Goal: Information Seeking & Learning: Learn about a topic

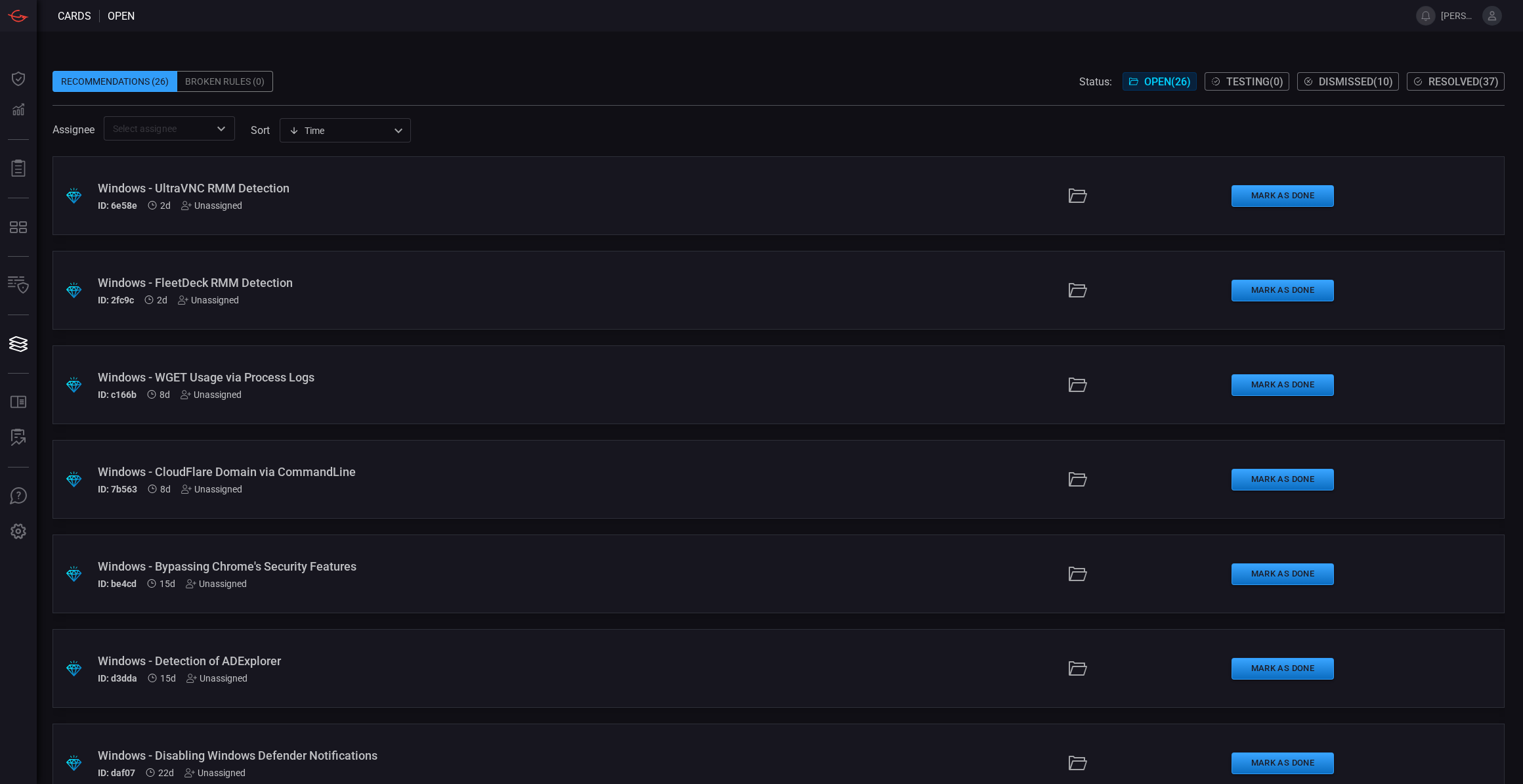
click at [180, 194] on div "Windows - UltraVNC RMM Detection ID: 6e58e 2d Unassigned" at bounding box center [371, 196] width 548 height 30
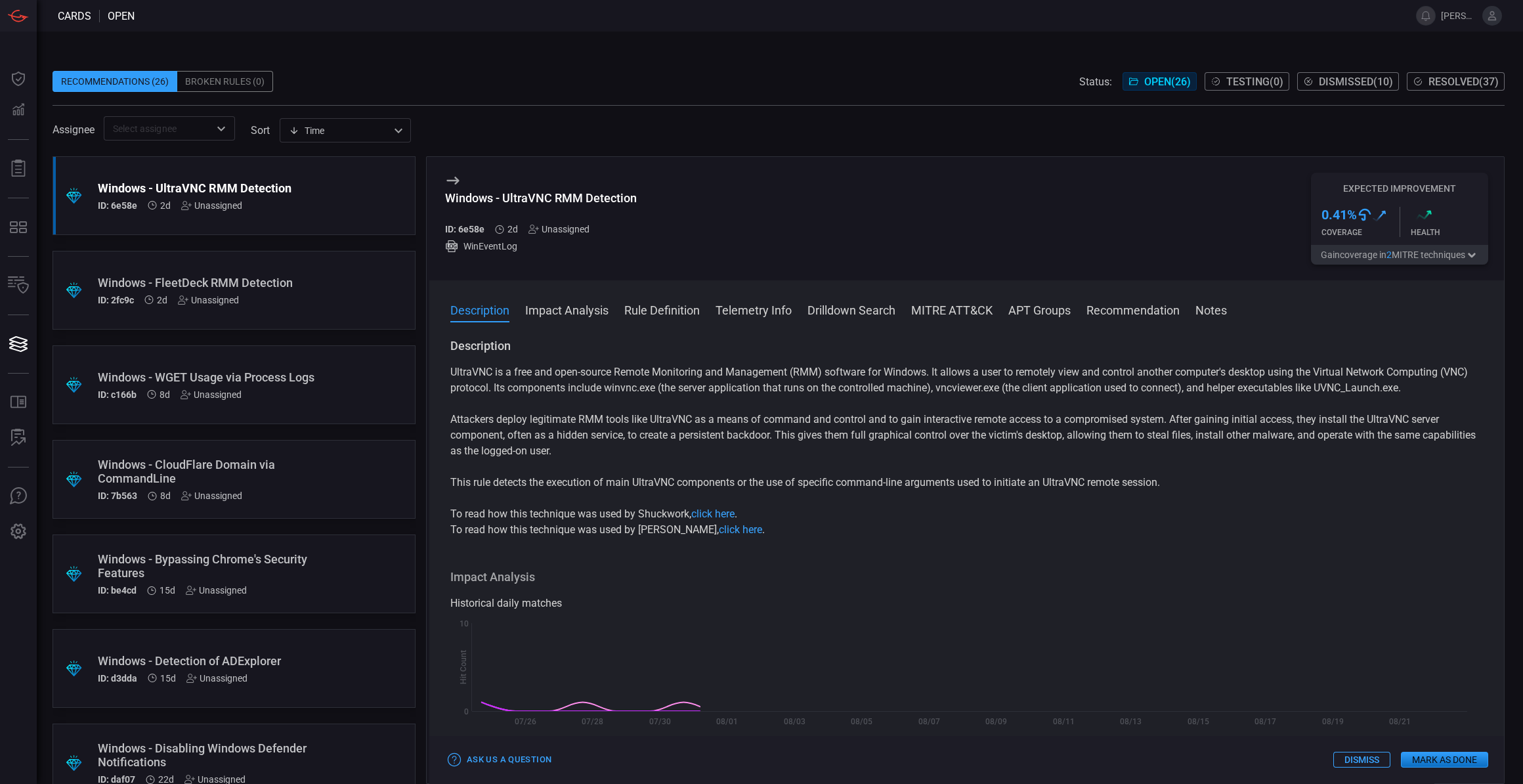
click at [323, 295] on div ".suggested_cards_icon{fill:url(#suggested_cards_icon);} Windows - FleetDeck RMM…" at bounding box center [234, 290] width 363 height 79
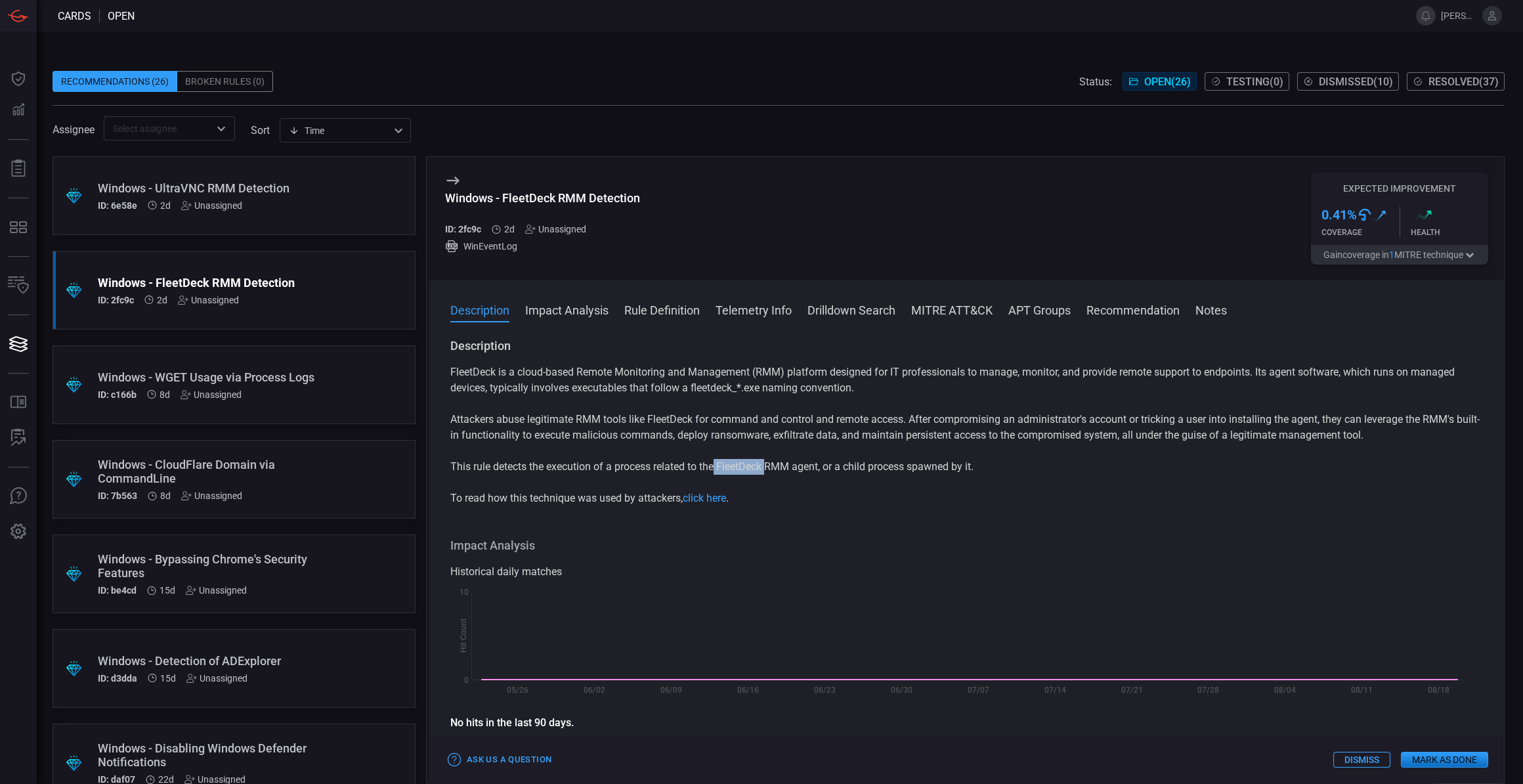
drag, startPoint x: 716, startPoint y: 466, endPoint x: 771, endPoint y: 469, distance: 55.1
click at [771, 469] on p "This rule detects the execution of a process related to the FleetDeck RMM agent…" at bounding box center [967, 467] width 1033 height 16
click at [280, 201] on div "ID: 6e58e 2d Unassigned" at bounding box center [209, 206] width 223 height 11
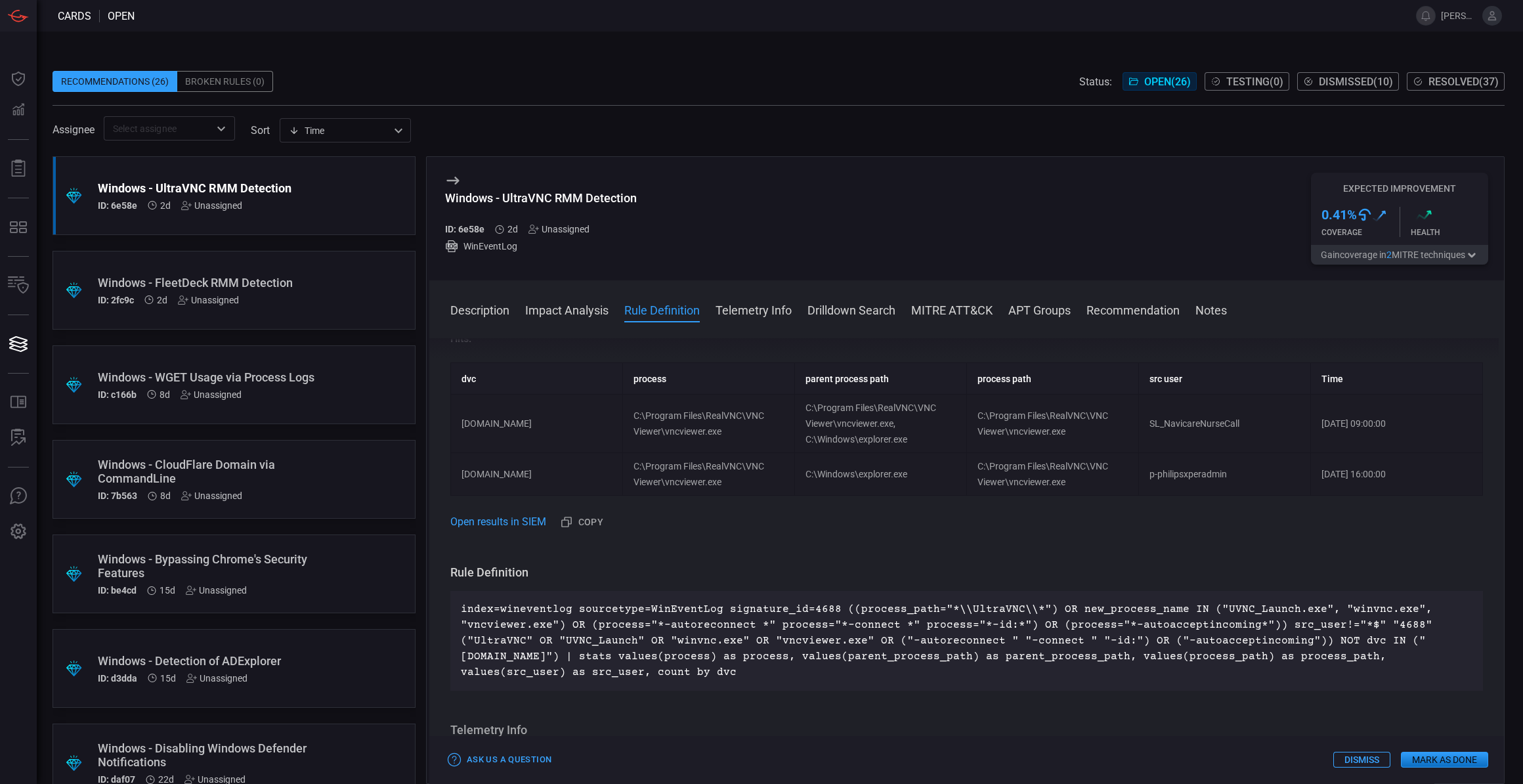
scroll to position [417, 0]
drag, startPoint x: 471, startPoint y: 651, endPoint x: 655, endPoint y: 654, distance: 184.0
click at [655, 654] on p "index=wineventlog sourcetype=WinEventLog signature_id=4688 ((process_path="*\\U…" at bounding box center [966, 638] width 1012 height 79
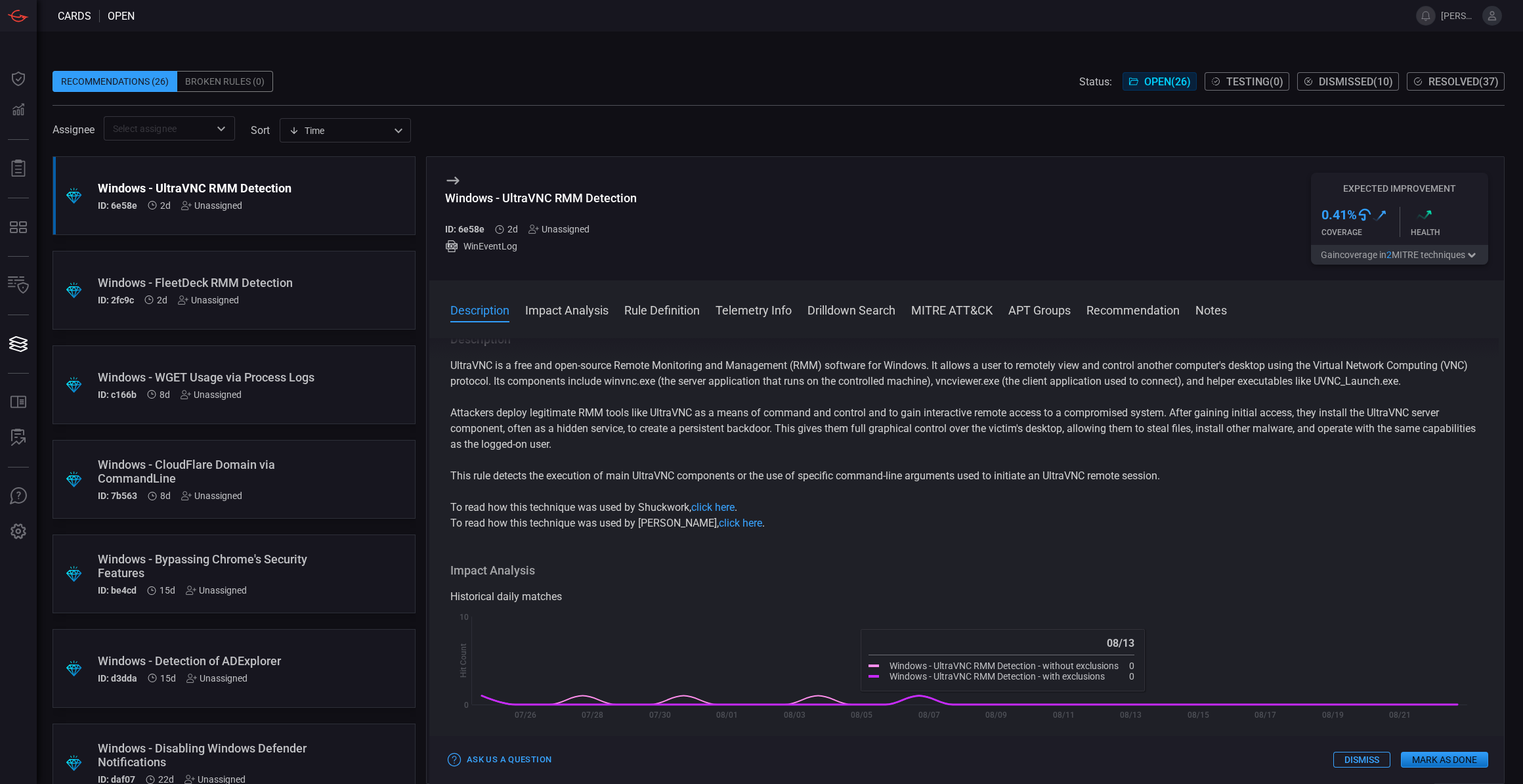
scroll to position [0, 0]
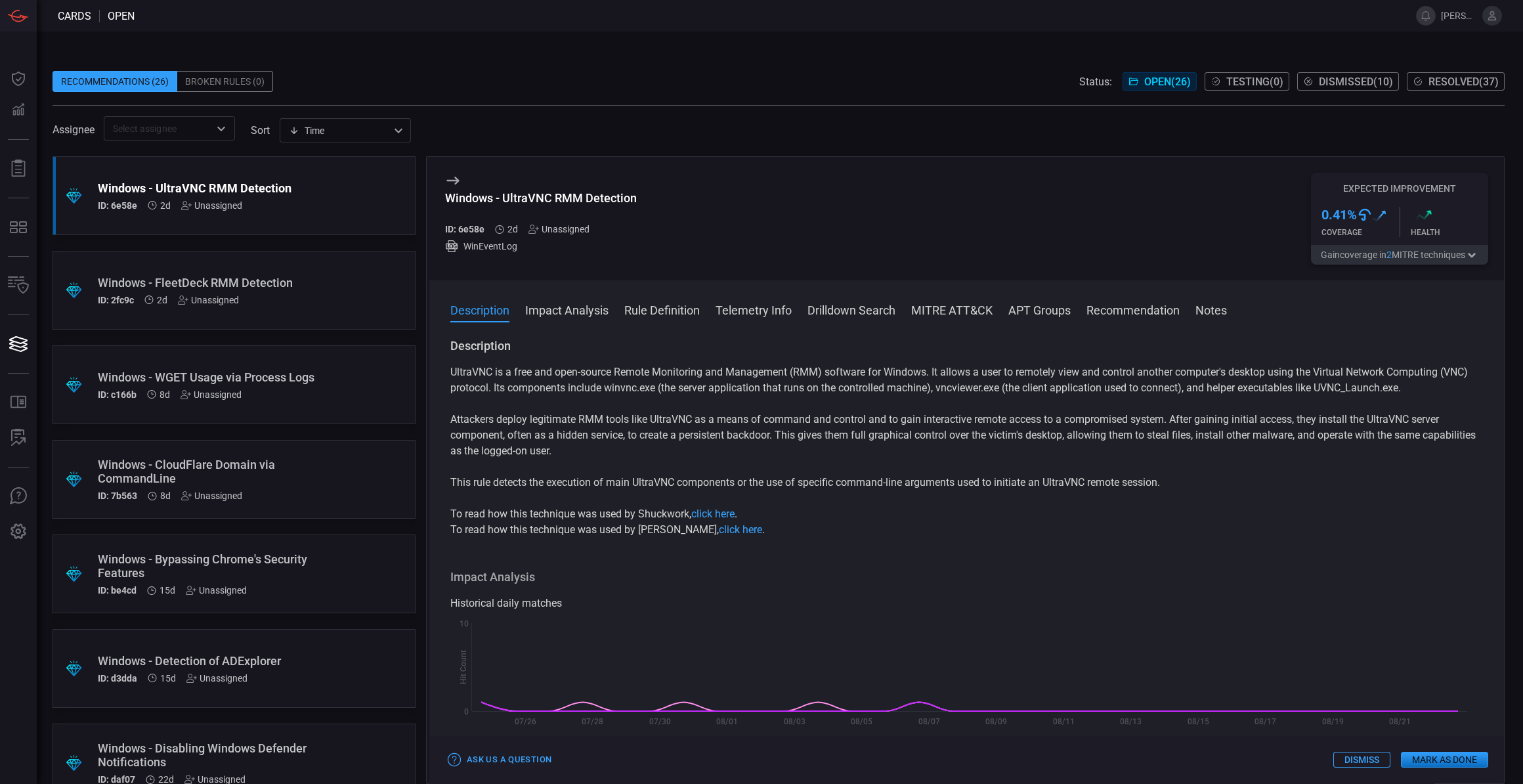
click at [331, 287] on div ".suggested_cards_icon{fill:url(#suggested_cards_icon);} Windows - FleetDeck RMM…" at bounding box center [234, 290] width 363 height 79
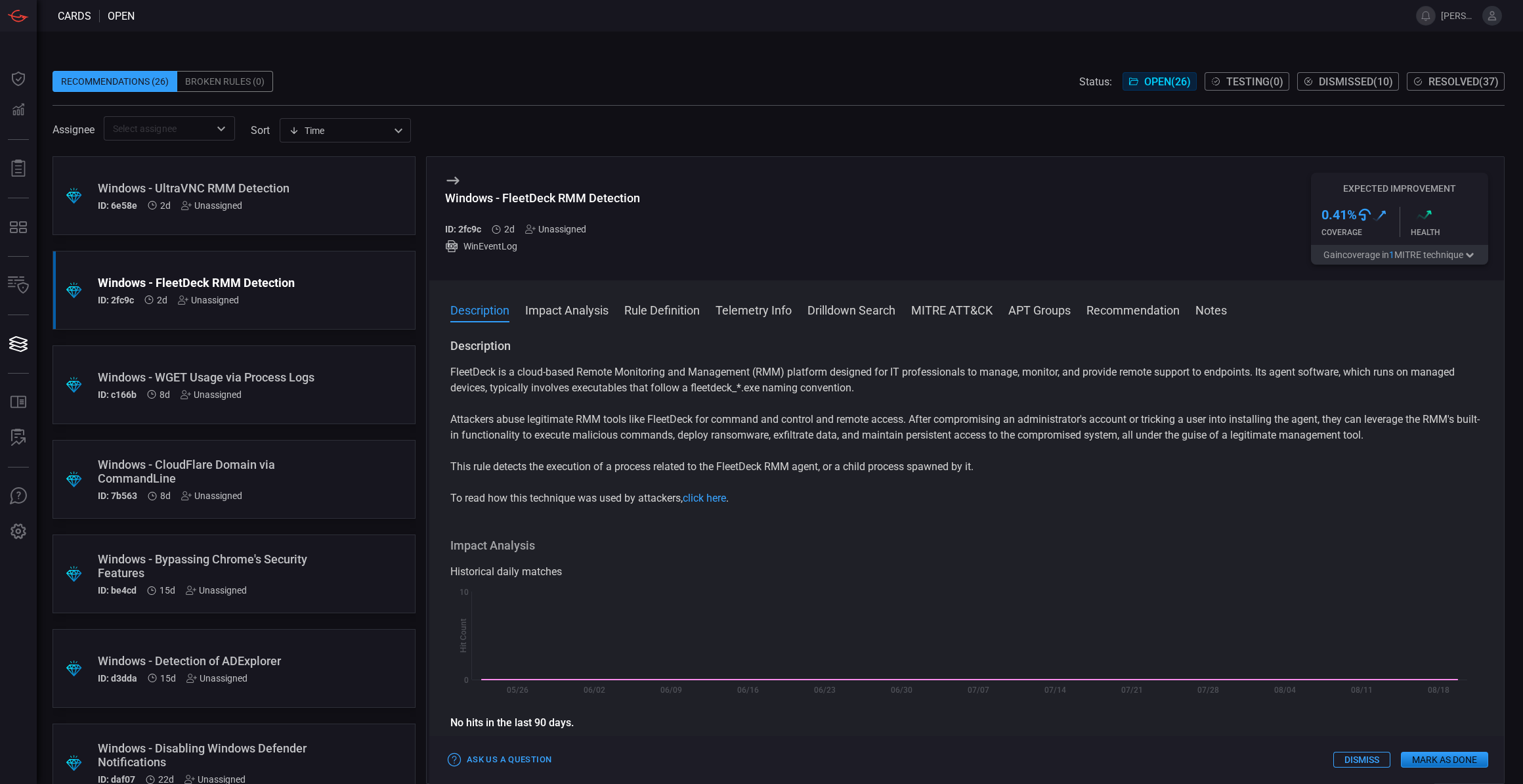
click at [308, 227] on div ".suggested_cards_icon{fill:url(#suggested_cards_icon);} Windows - UltraVNC RMM …" at bounding box center [234, 195] width 363 height 79
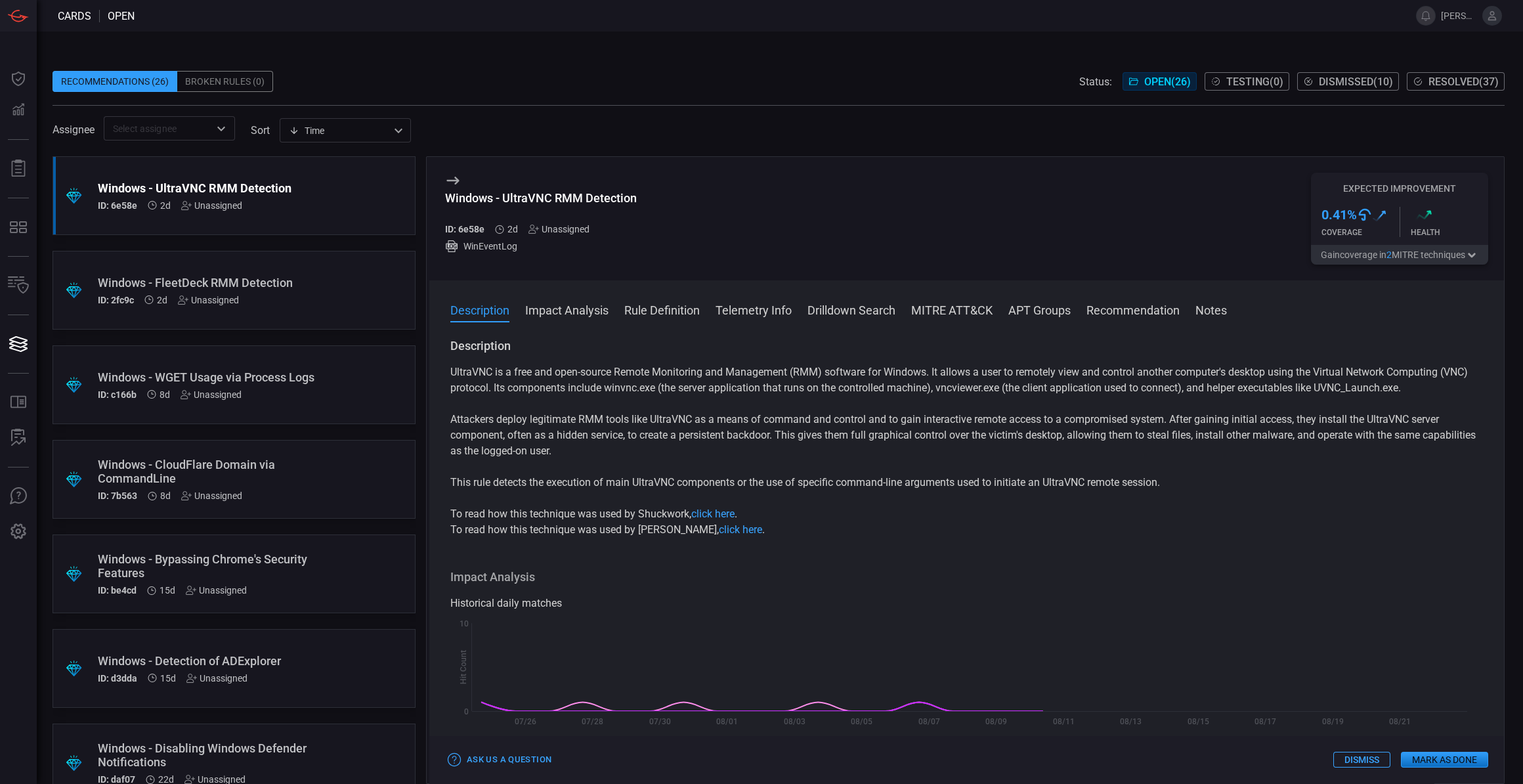
click at [1454, 260] on button "Gain coverage in 2 MITRE technique s" at bounding box center [1399, 255] width 177 height 20
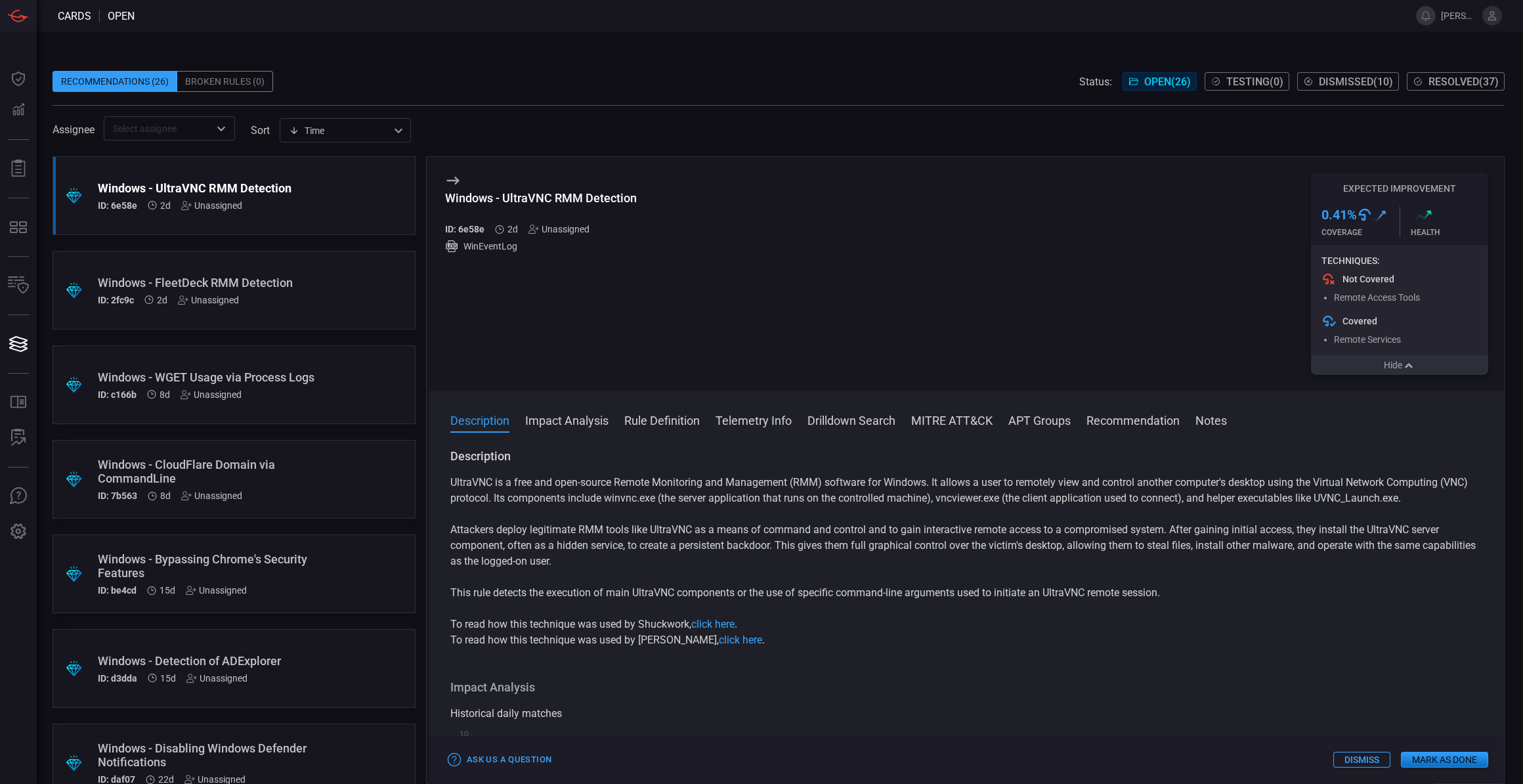
click at [215, 286] on div "Windows - FleetDeck RMM Detection" at bounding box center [209, 283] width 223 height 14
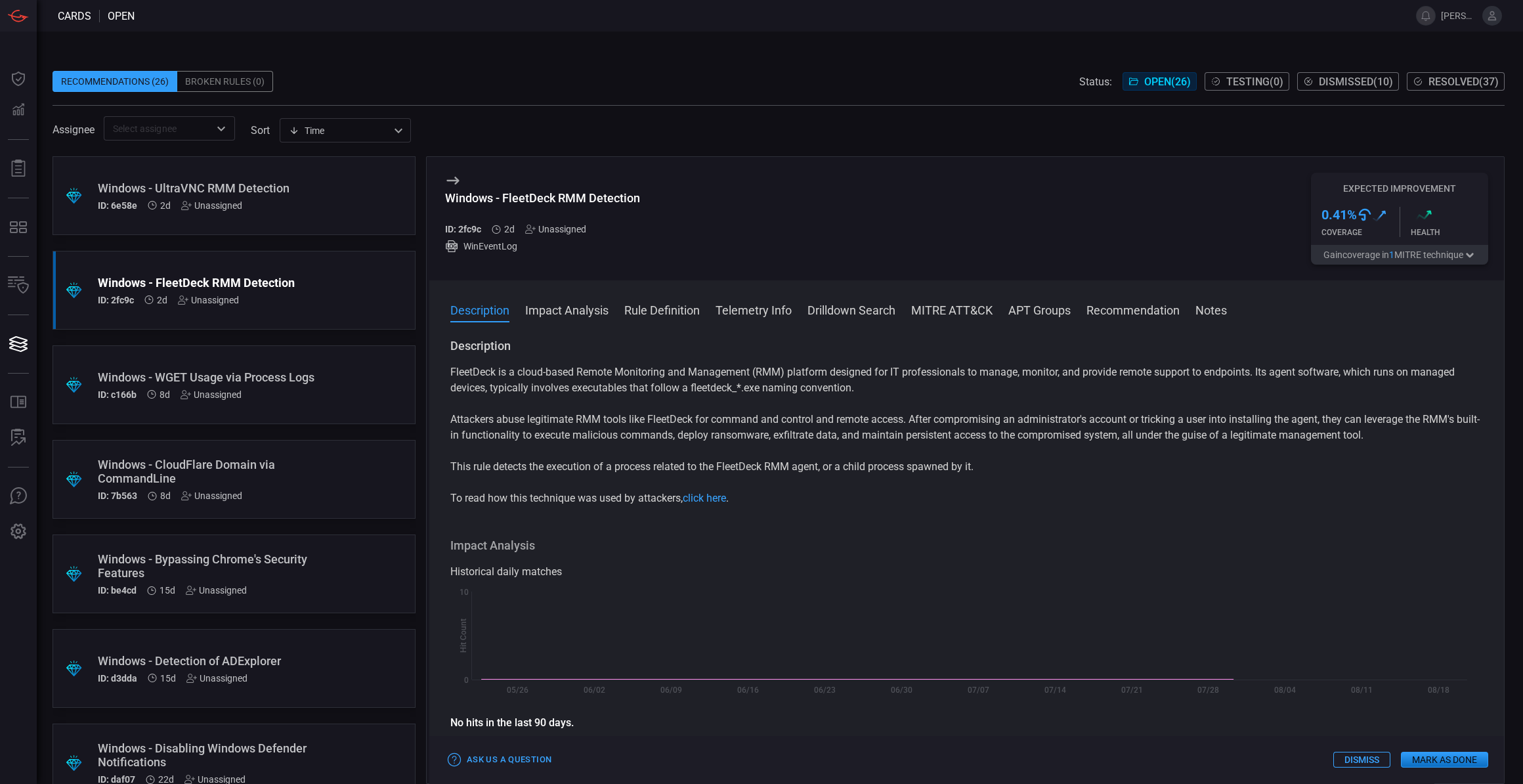
click at [1368, 260] on button "Gain coverage in 1 MITRE technique" at bounding box center [1399, 255] width 177 height 20
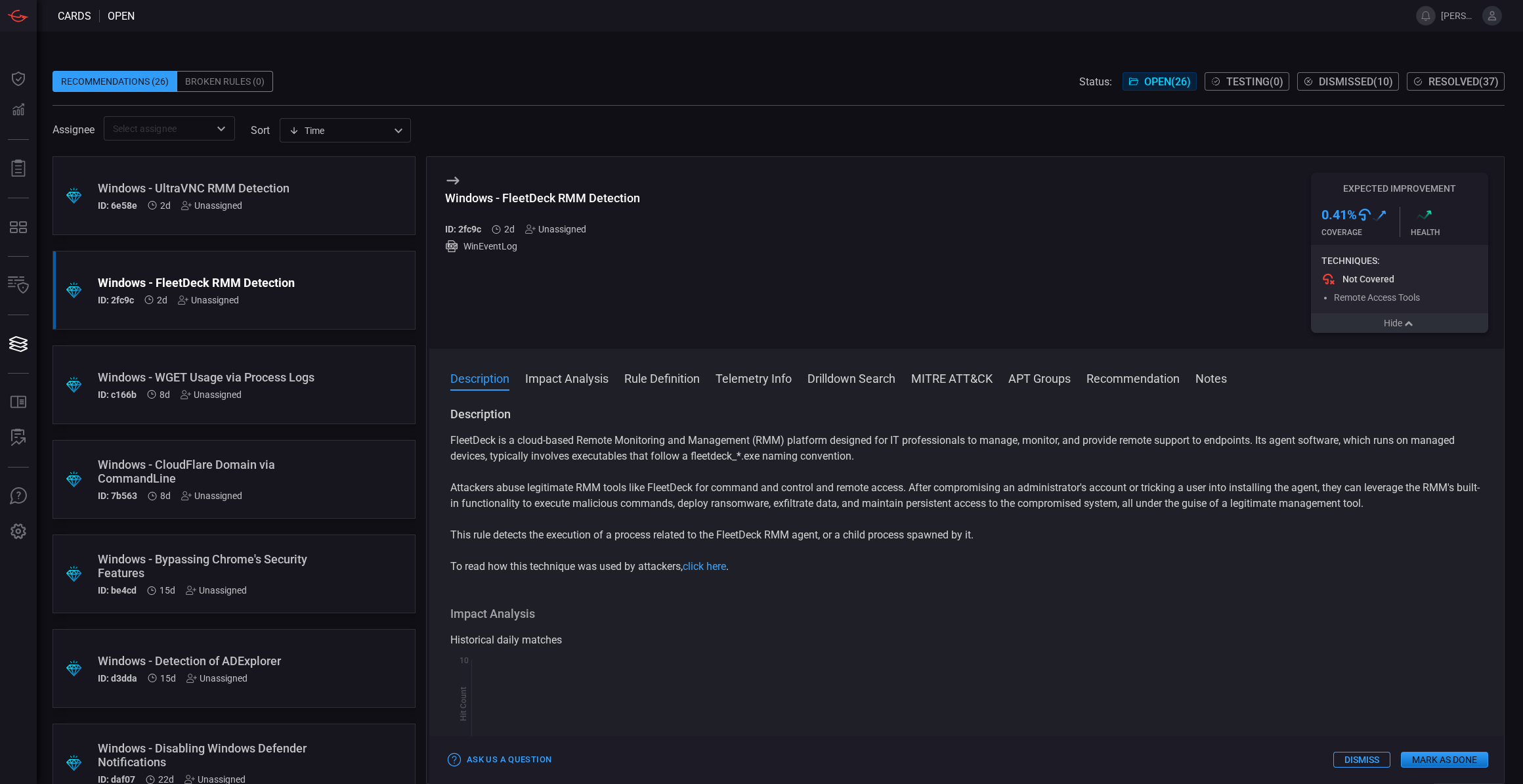
click at [271, 194] on div "Windows - UltraVNC RMM Detection ID: 6e58e 2d Unassigned" at bounding box center [209, 196] width 223 height 30
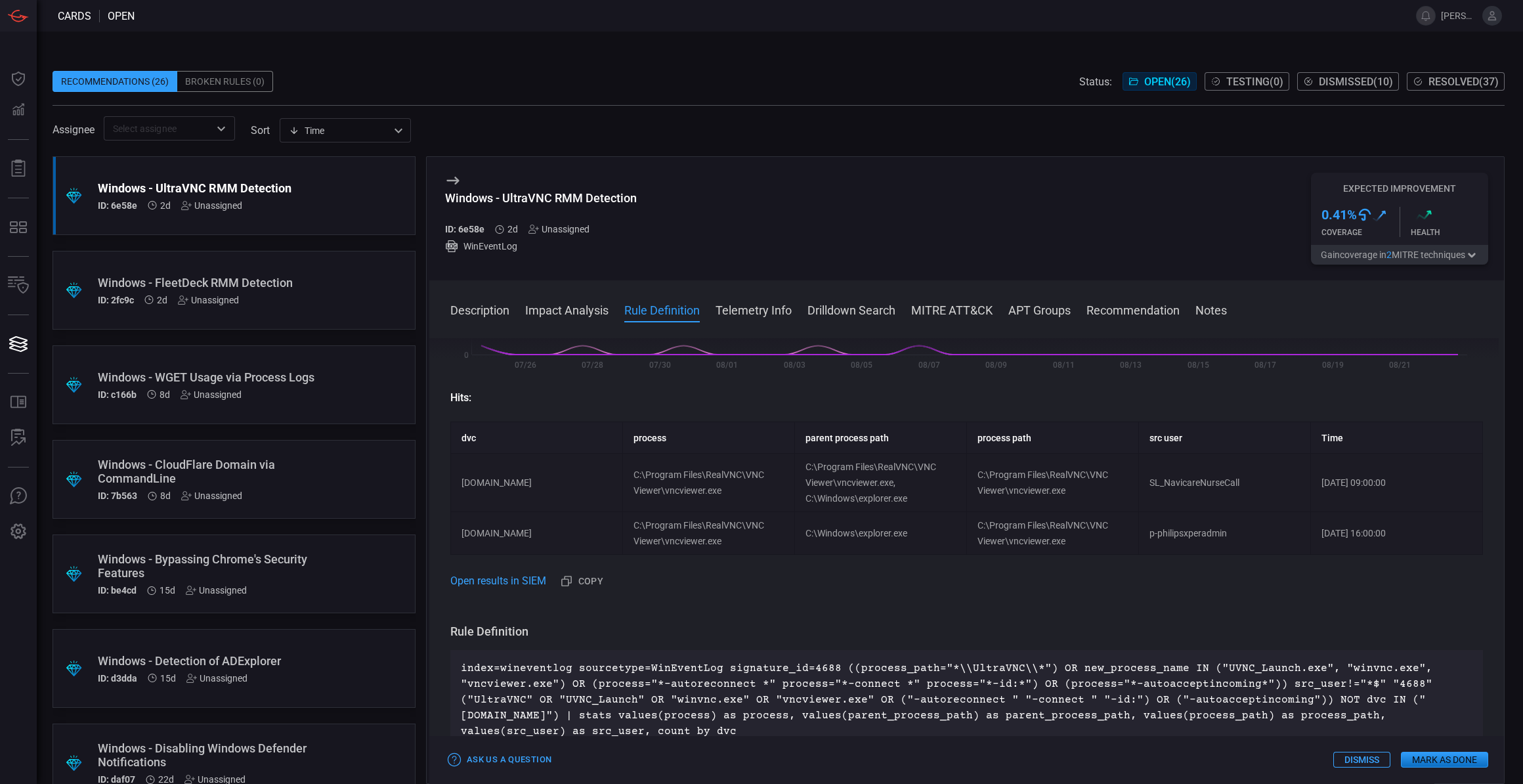
scroll to position [358, 0]
drag, startPoint x: 799, startPoint y: 667, endPoint x: 818, endPoint y: 663, distance: 19.4
click at [818, 663] on p "index=wineventlog sourcetype=WinEventLog signature_id=4688 ((process_path="*\\U…" at bounding box center [966, 698] width 1012 height 79
click at [1102, 667] on p "index=wineventlog sourcetype=WinEventLog signature_id=4688 ((process_path="*\\U…" at bounding box center [966, 698] width 1012 height 79
drag, startPoint x: 1083, startPoint y: 669, endPoint x: 1126, endPoint y: 667, distance: 43.0
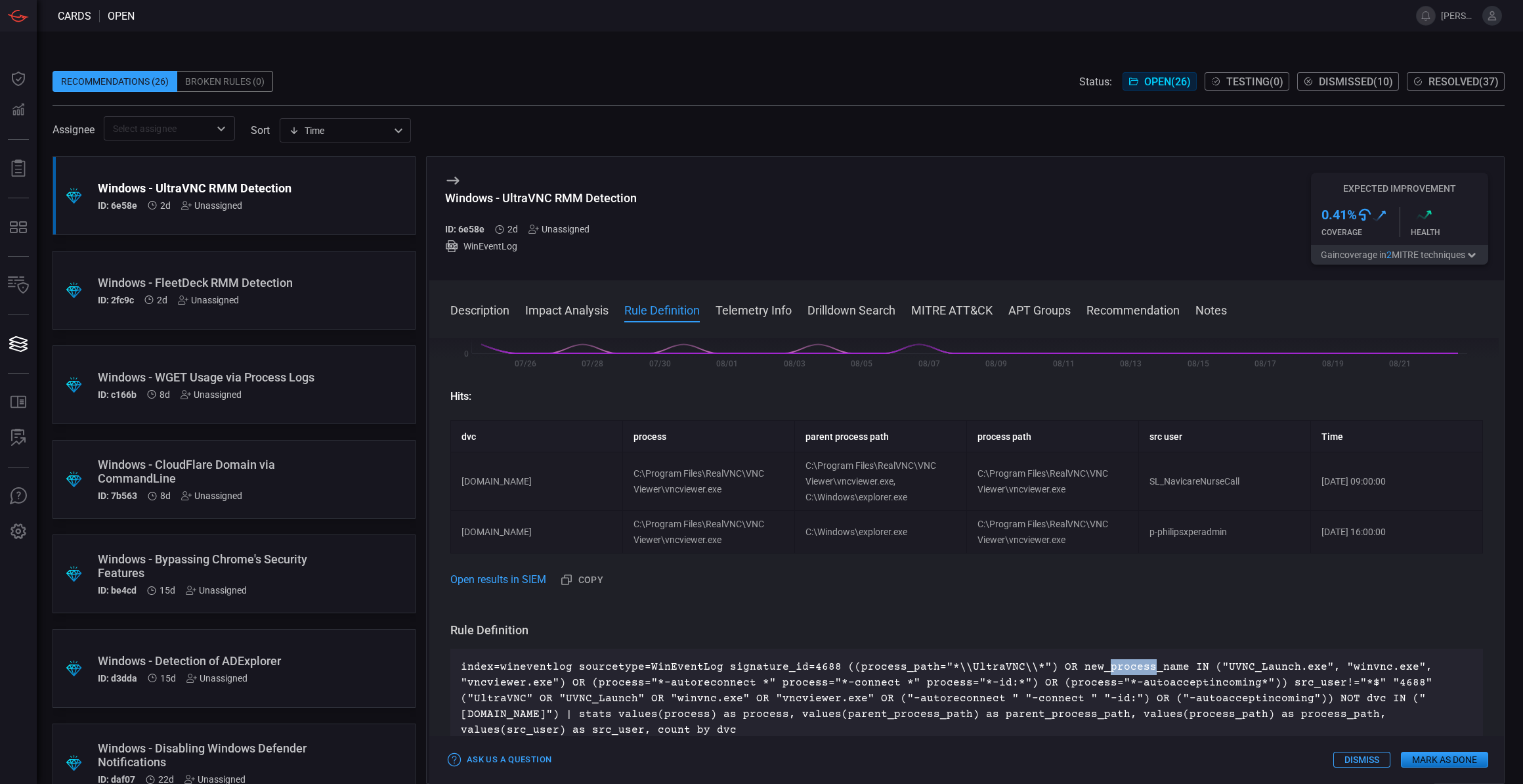
click at [1126, 667] on p "index=wineventlog sourcetype=WinEventLog signature_id=4688 ((process_path="*\\U…" at bounding box center [966, 698] width 1012 height 79
click at [352, 293] on div ".suggested_cards_icon{fill:url(#suggested_cards_icon);} Windows - FleetDeck RMM…" at bounding box center [234, 290] width 363 height 79
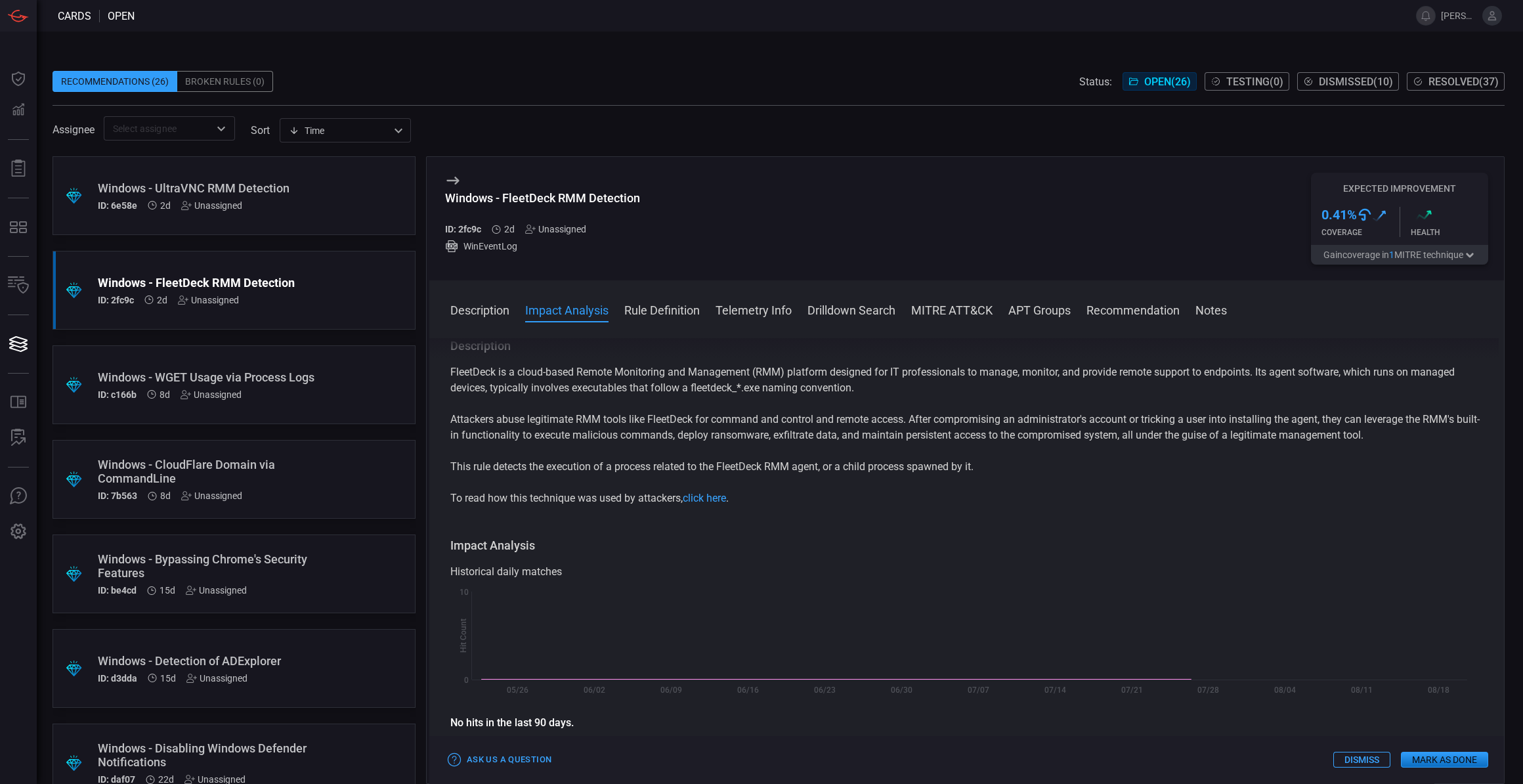
scroll to position [358, 0]
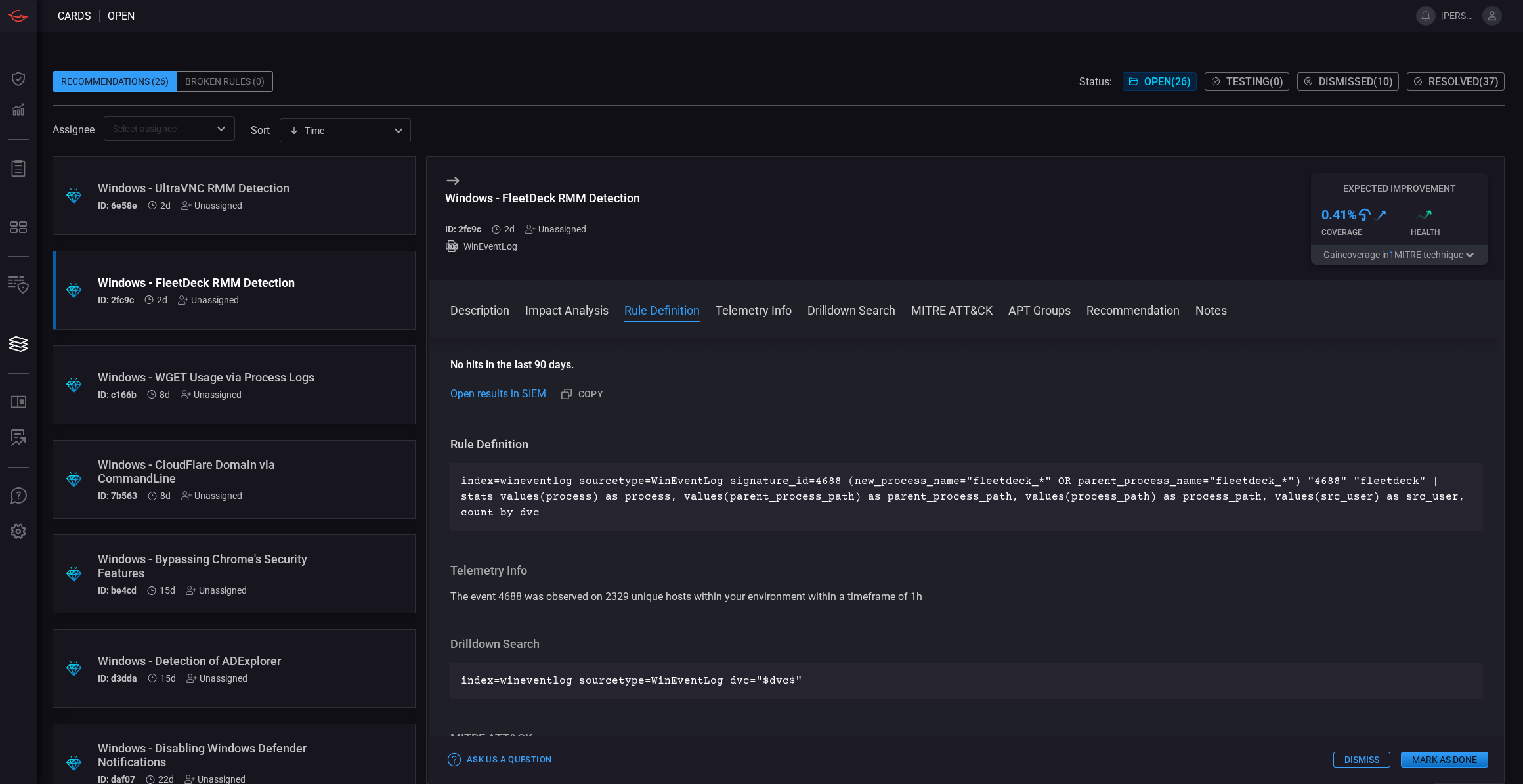
click at [1439, 262] on button "Gain coverage in 1 MITRE technique" at bounding box center [1399, 255] width 177 height 20
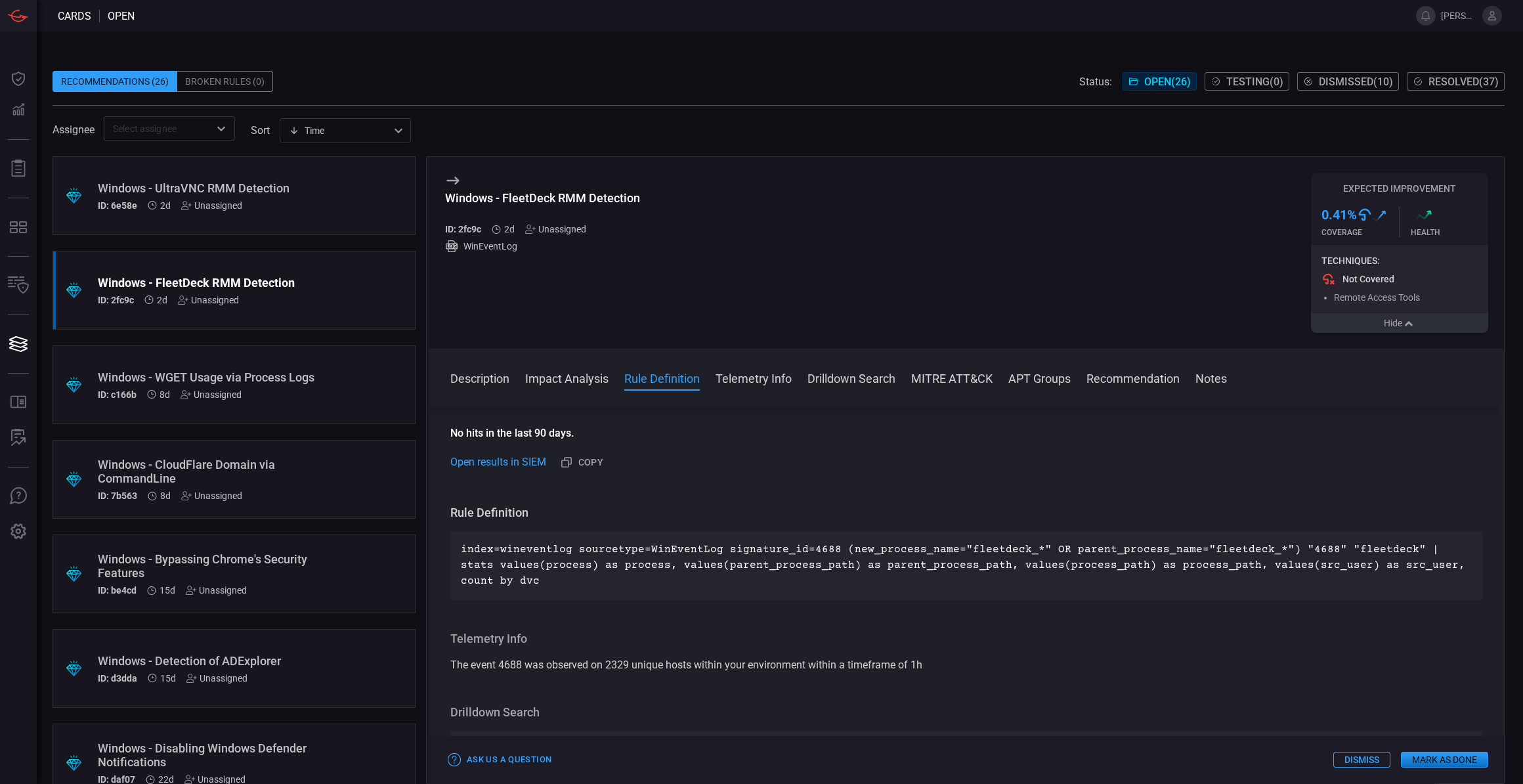
click at [1414, 328] on icon "button" at bounding box center [1409, 324] width 13 height 11
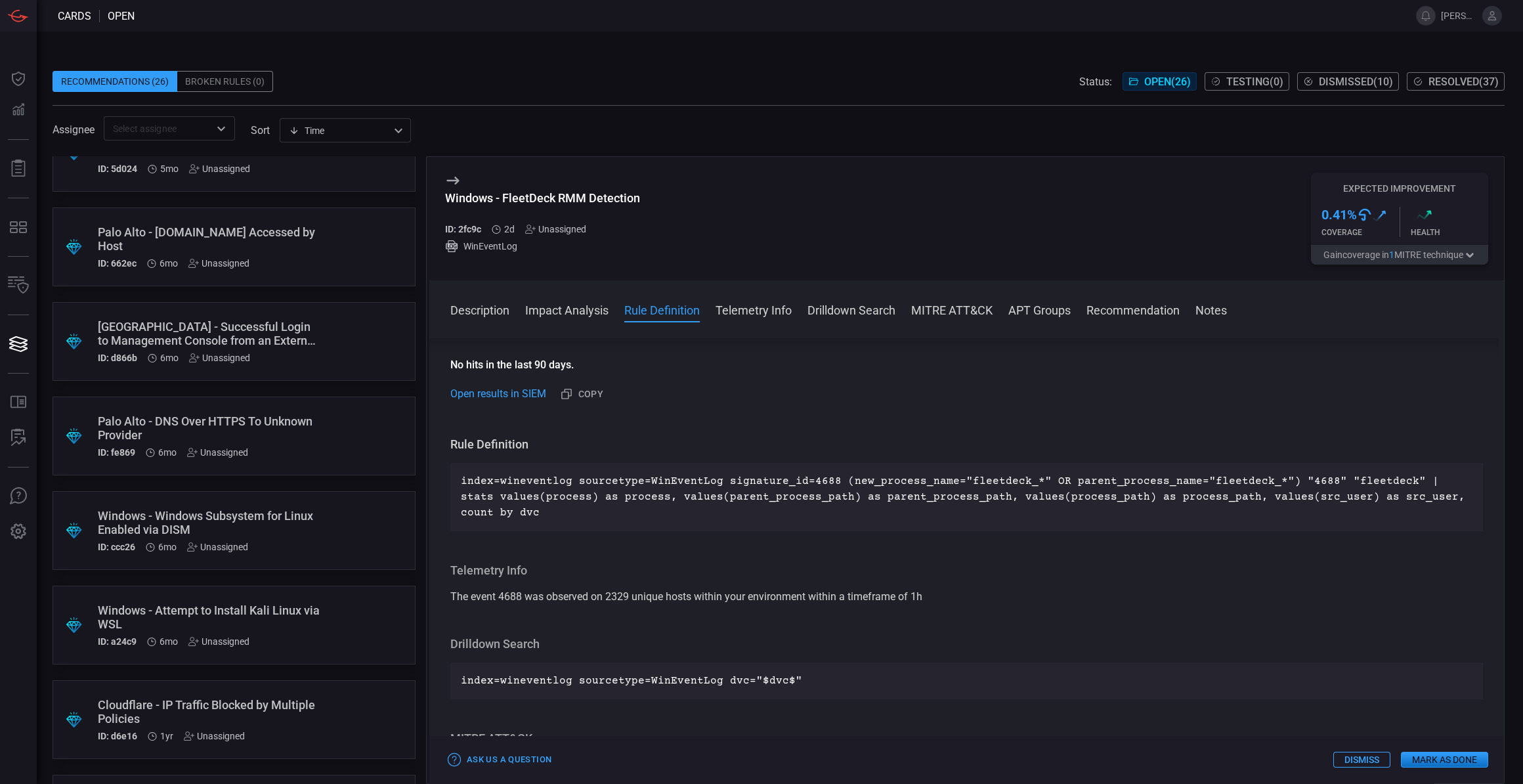
scroll to position [1730, 0]
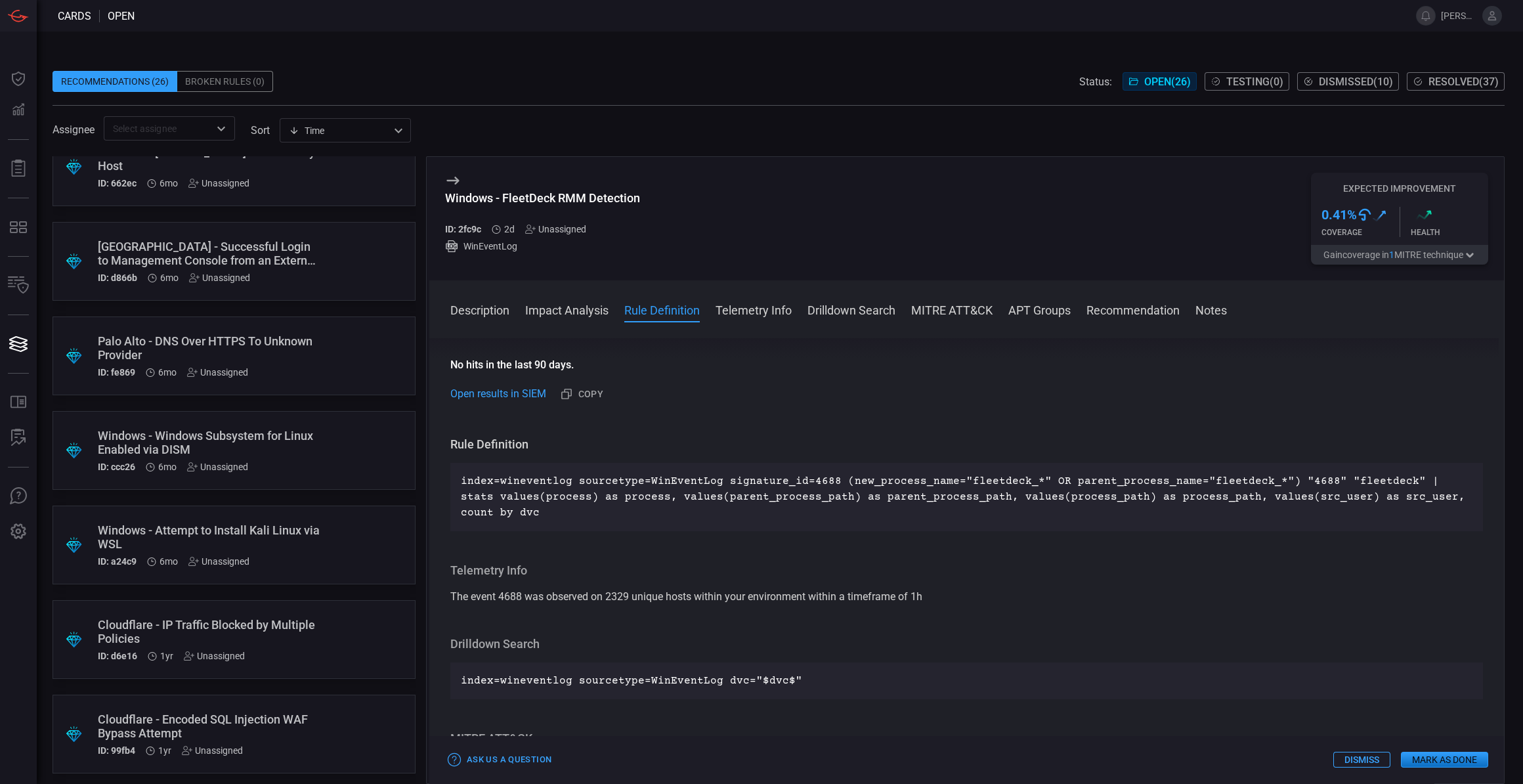
click at [257, 528] on div "Windows - Attempt to Install Kali Linux via WSL" at bounding box center [209, 537] width 223 height 27
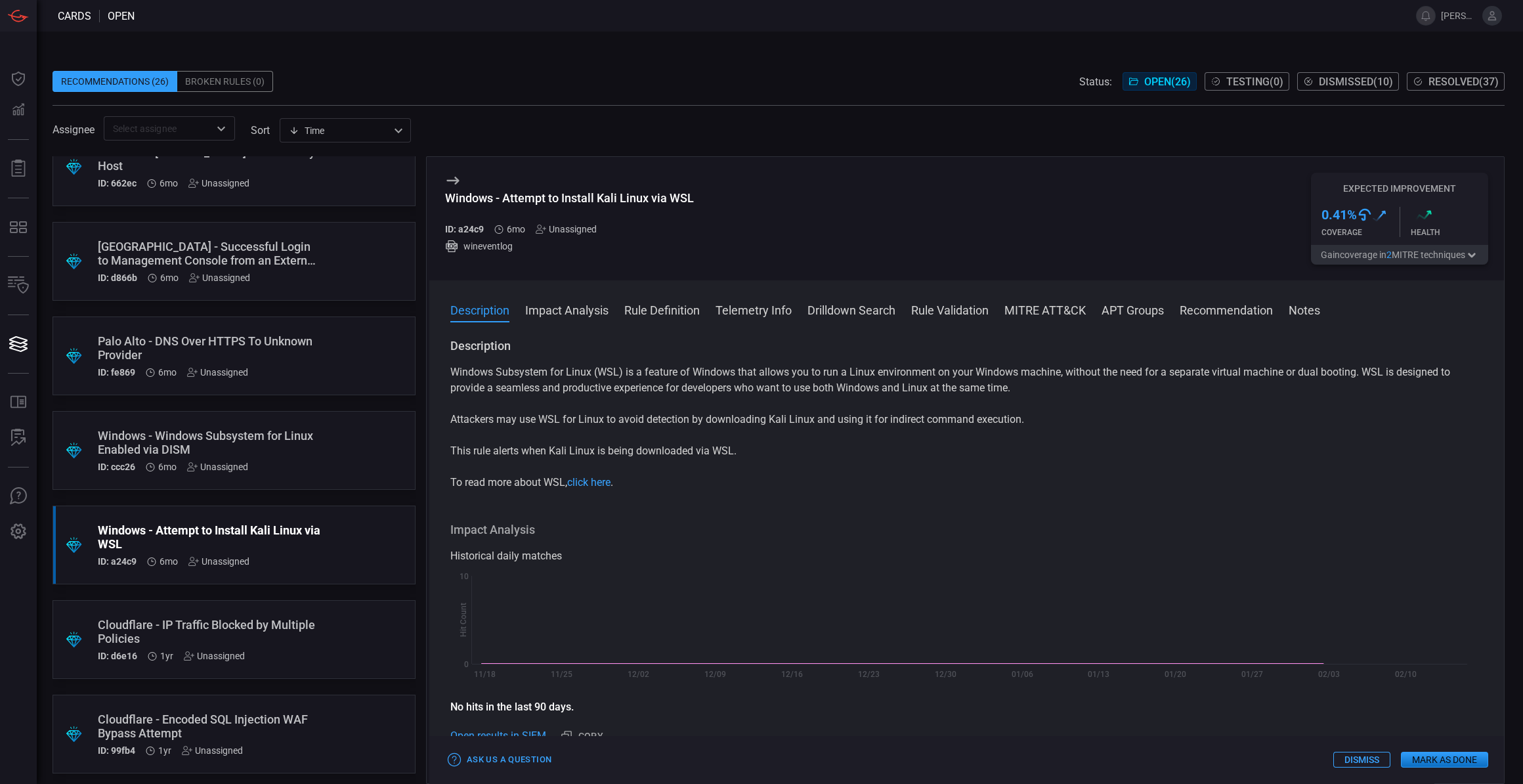
click at [272, 444] on div "Windows - Windows Subsystem for Linux Enabled via DISM" at bounding box center [209, 442] width 223 height 27
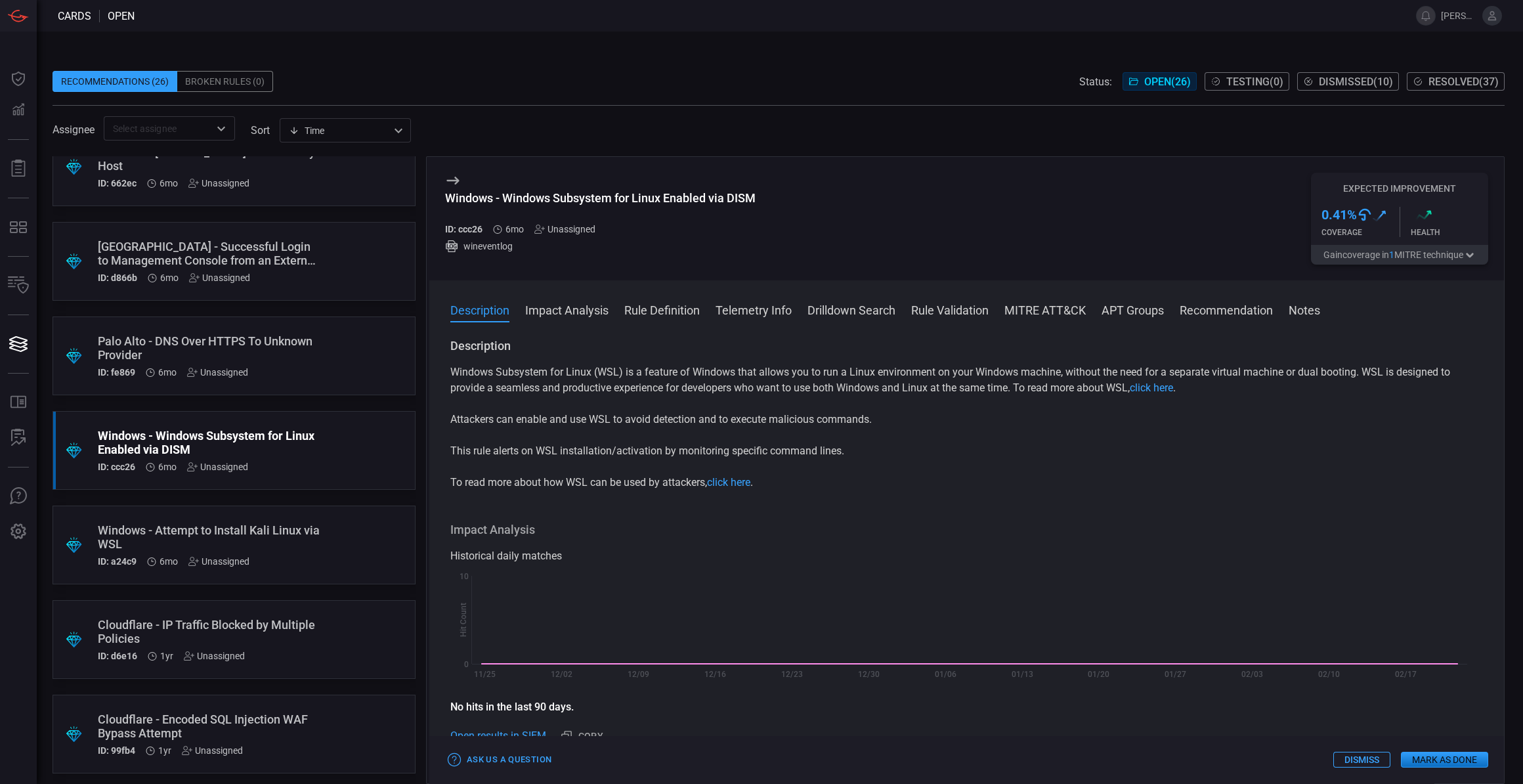
click at [300, 530] on div "Windows - Attempt to Install Kali Linux via WSL" at bounding box center [209, 537] width 223 height 27
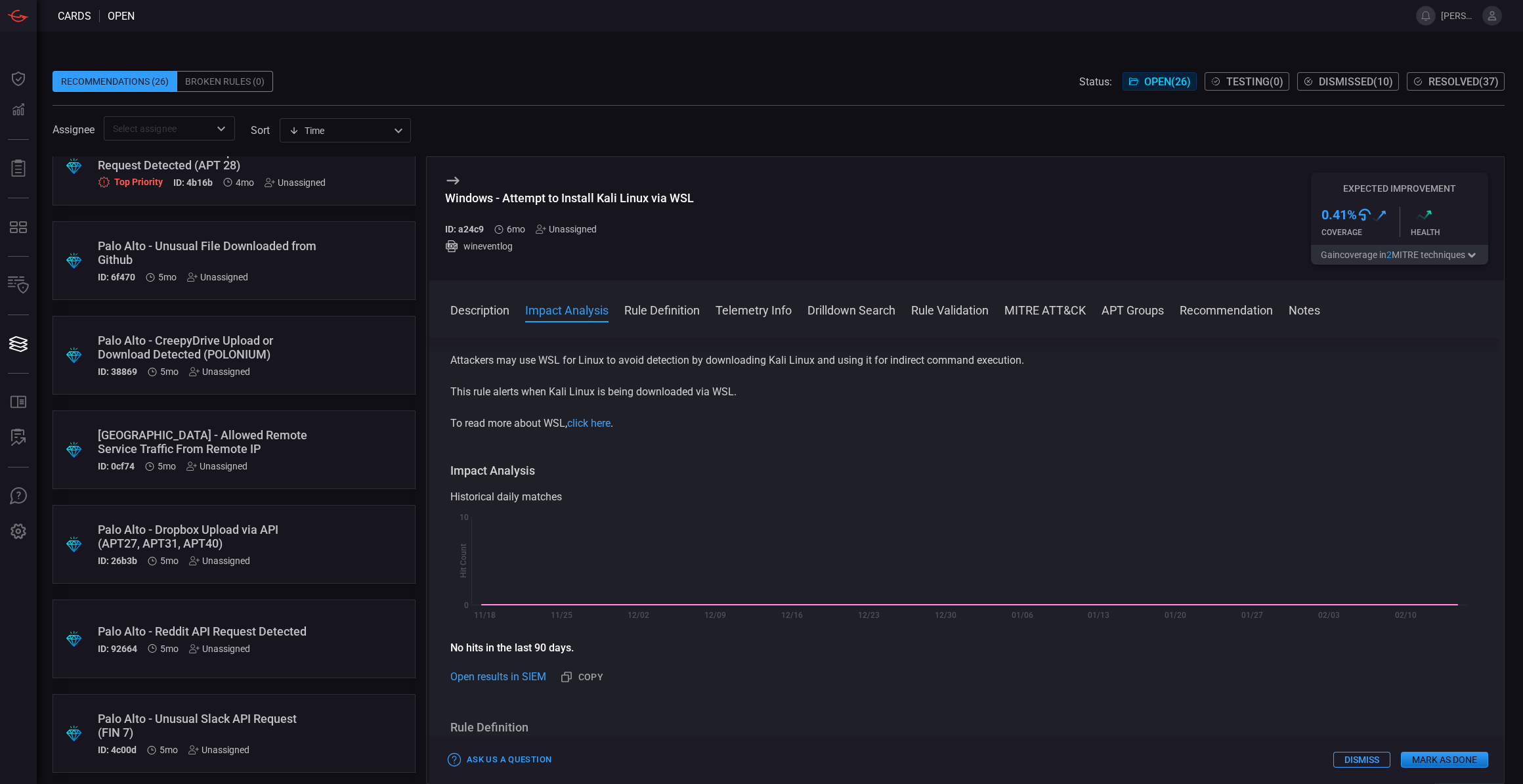
scroll to position [835, 0]
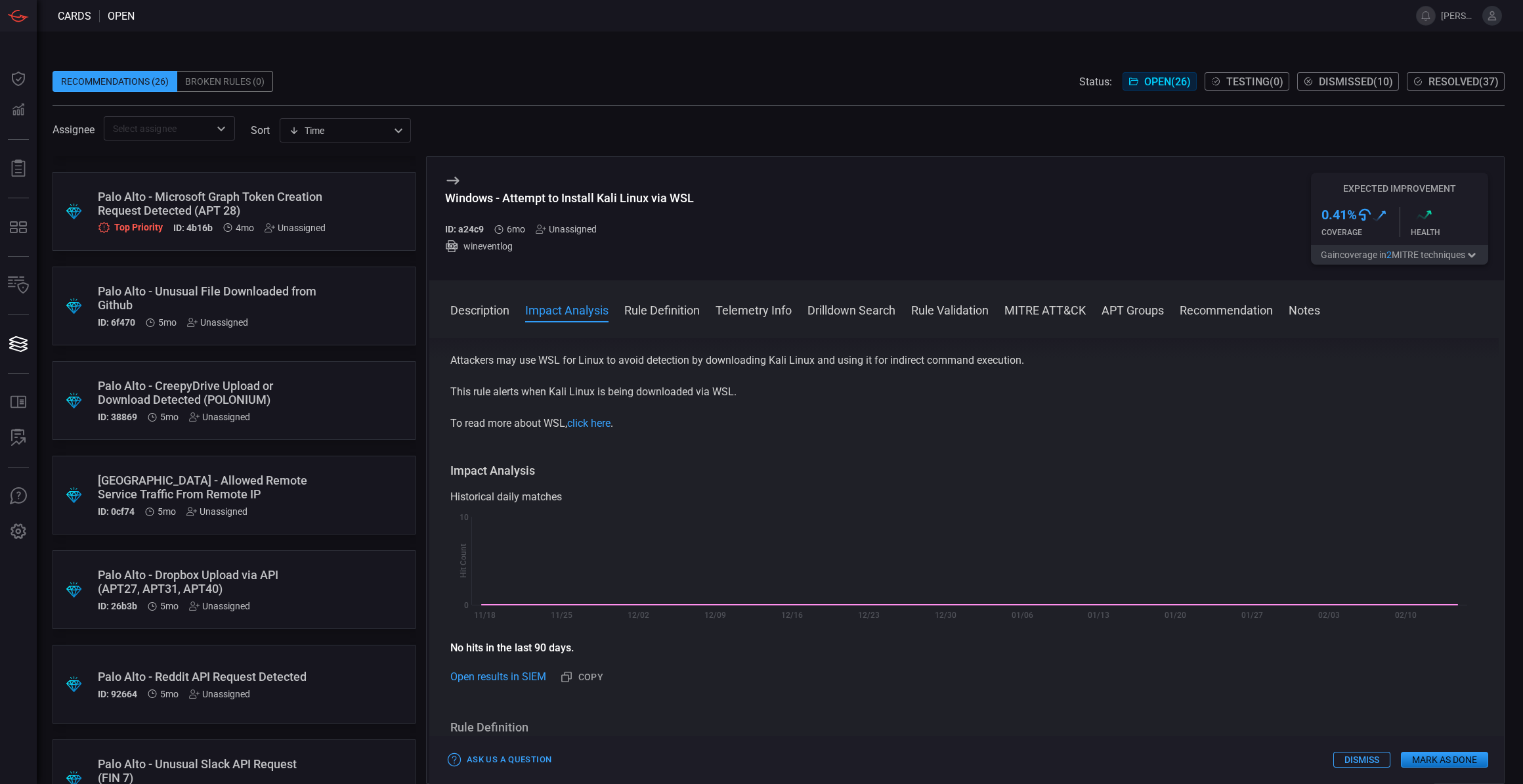
click at [1448, 257] on button "Gain coverage in 2 MITRE technique s" at bounding box center [1399, 255] width 177 height 20
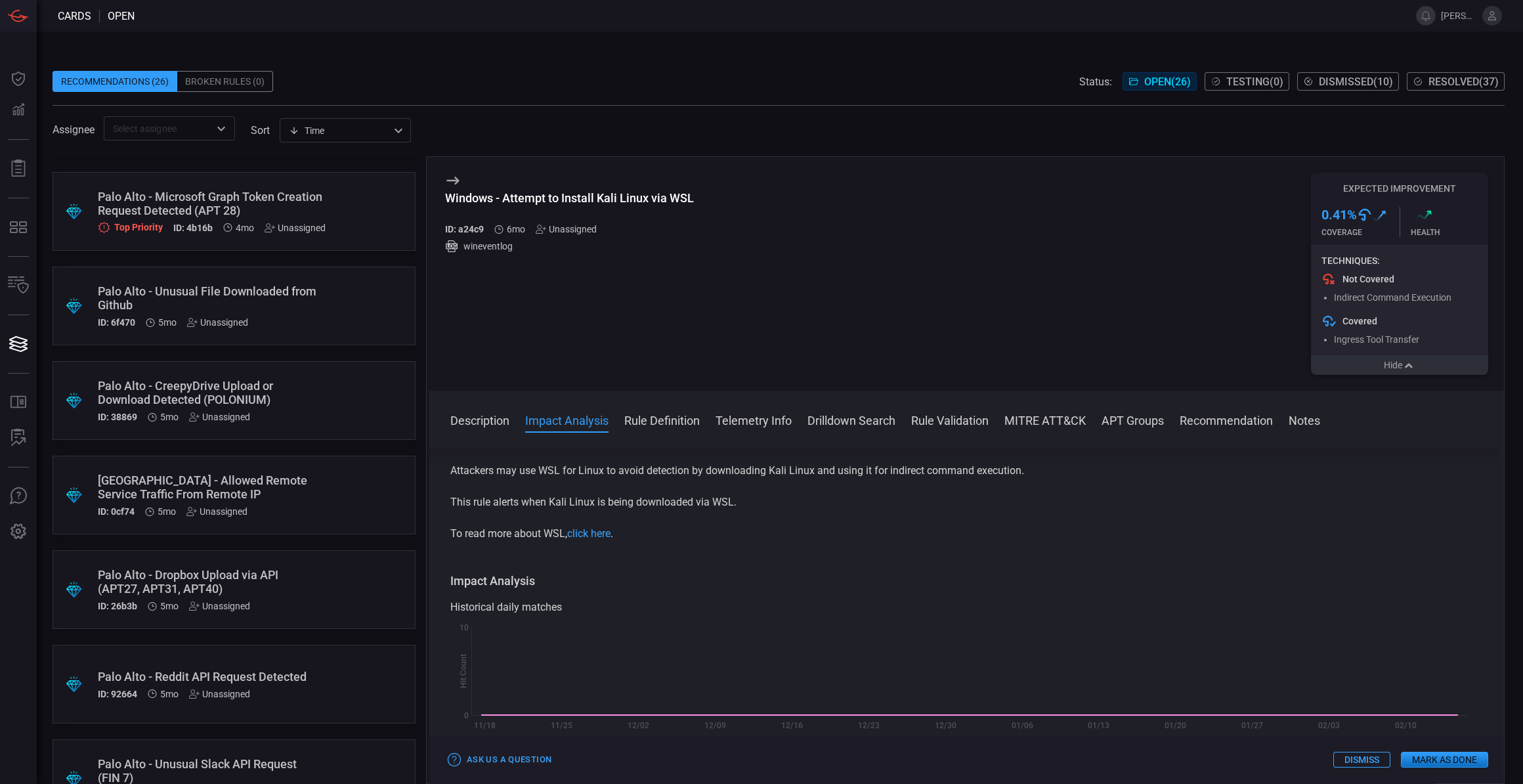
click at [1394, 361] on button "Hide" at bounding box center [1399, 365] width 177 height 20
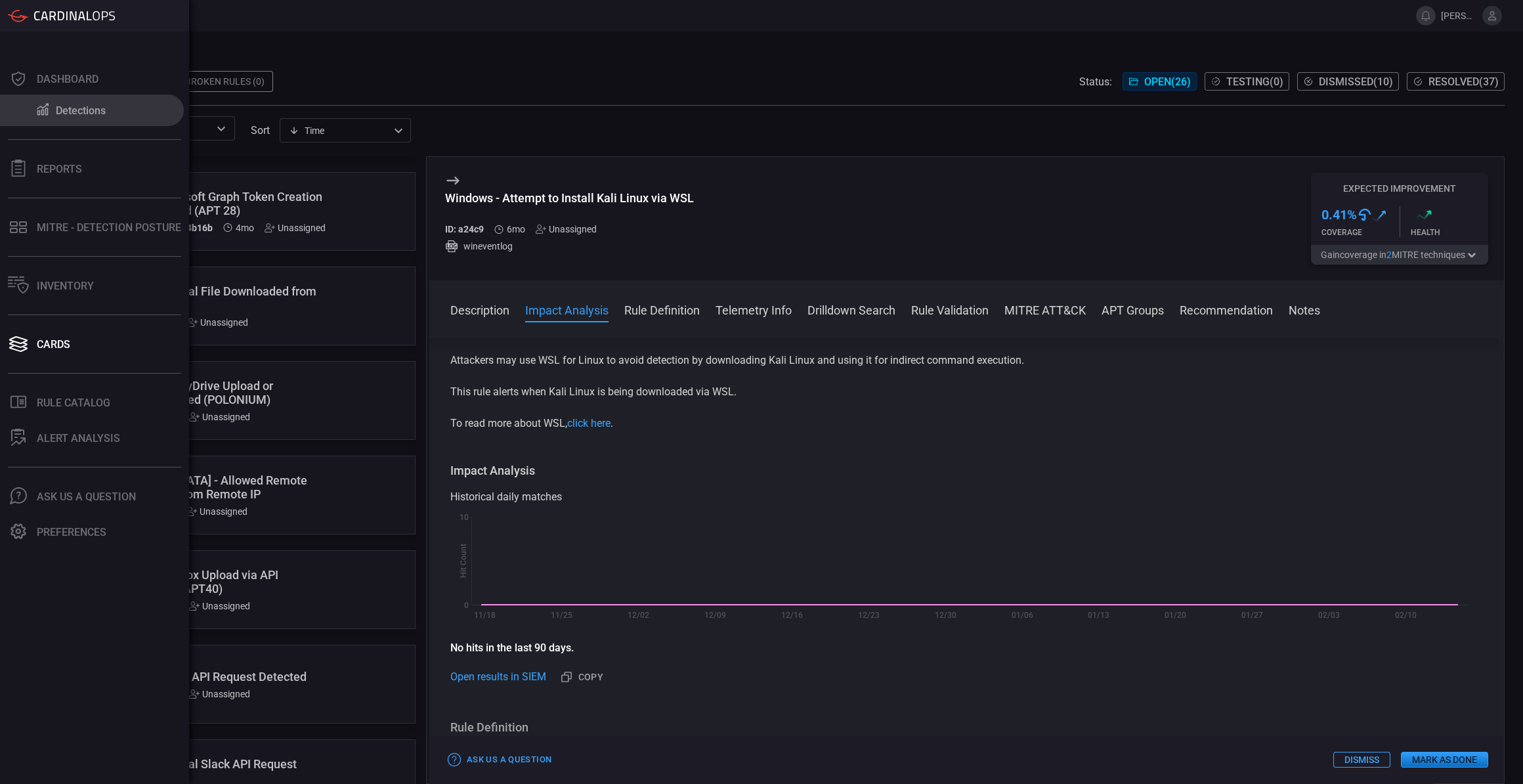
click at [98, 108] on div "Detections" at bounding box center [80, 111] width 50 height 12
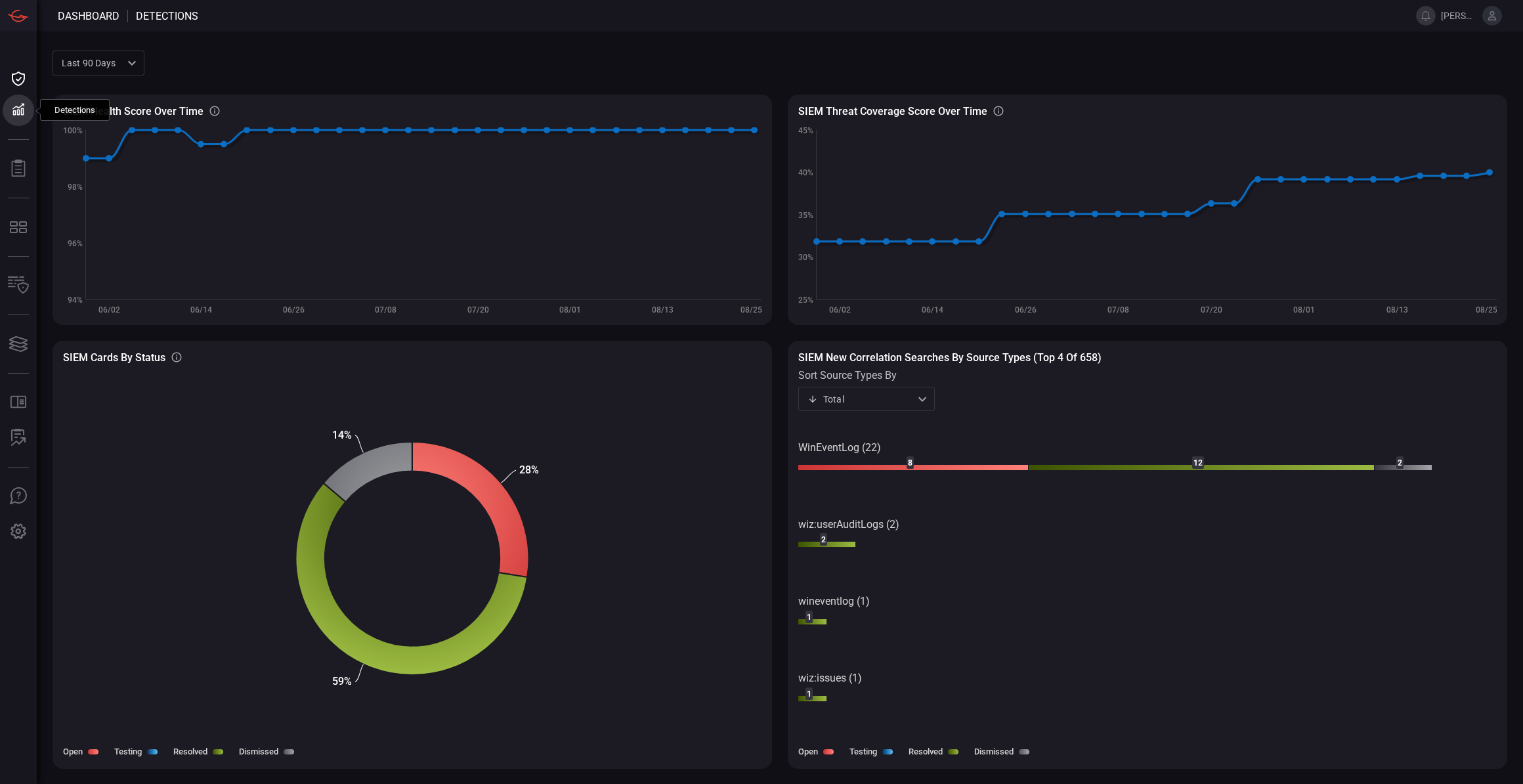
type button "/dashboard/detections"
